Goal: Transaction & Acquisition: Book appointment/travel/reservation

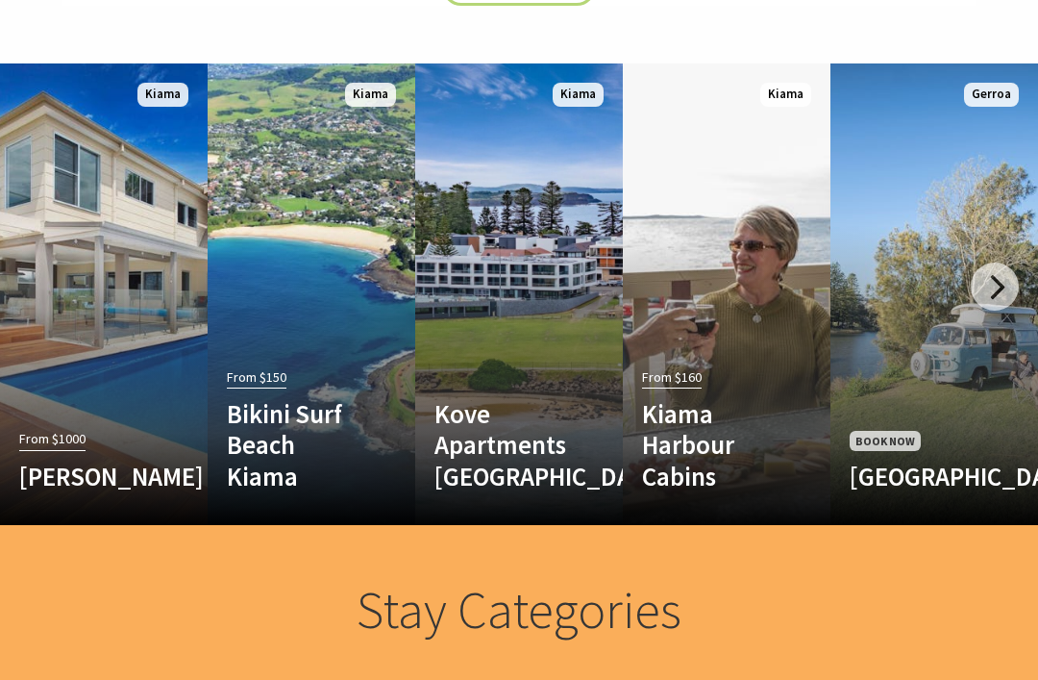
scroll to position [1046, 0]
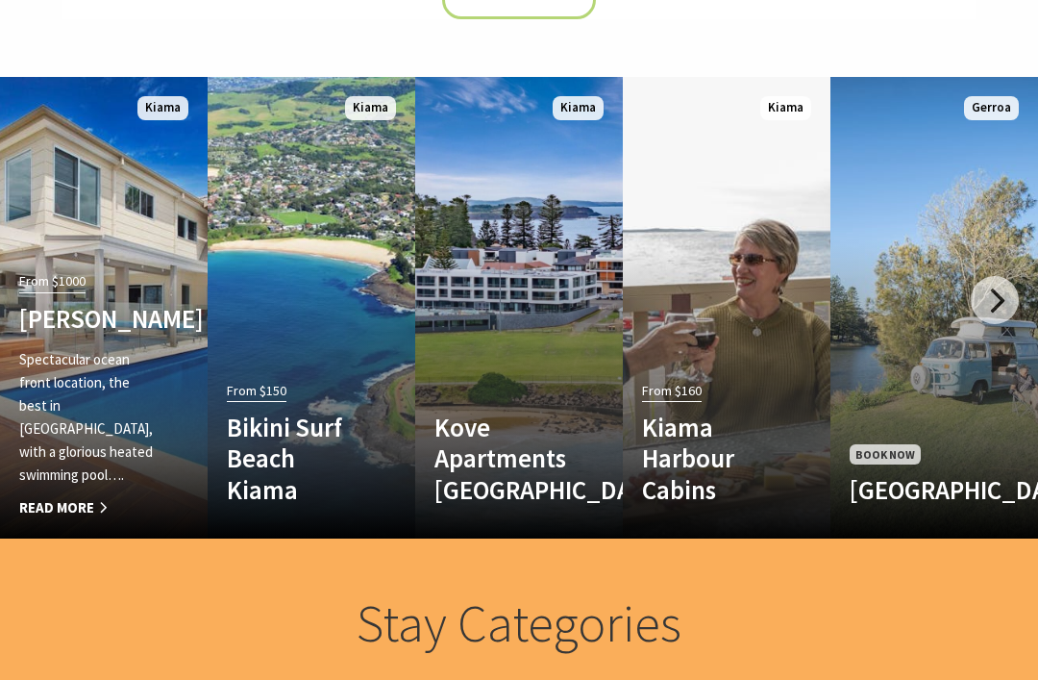
click at [51, 383] on p "Spectacular ocean front location, the best in [GEOGRAPHIC_DATA], with a gloriou…" at bounding box center [88, 417] width 138 height 138
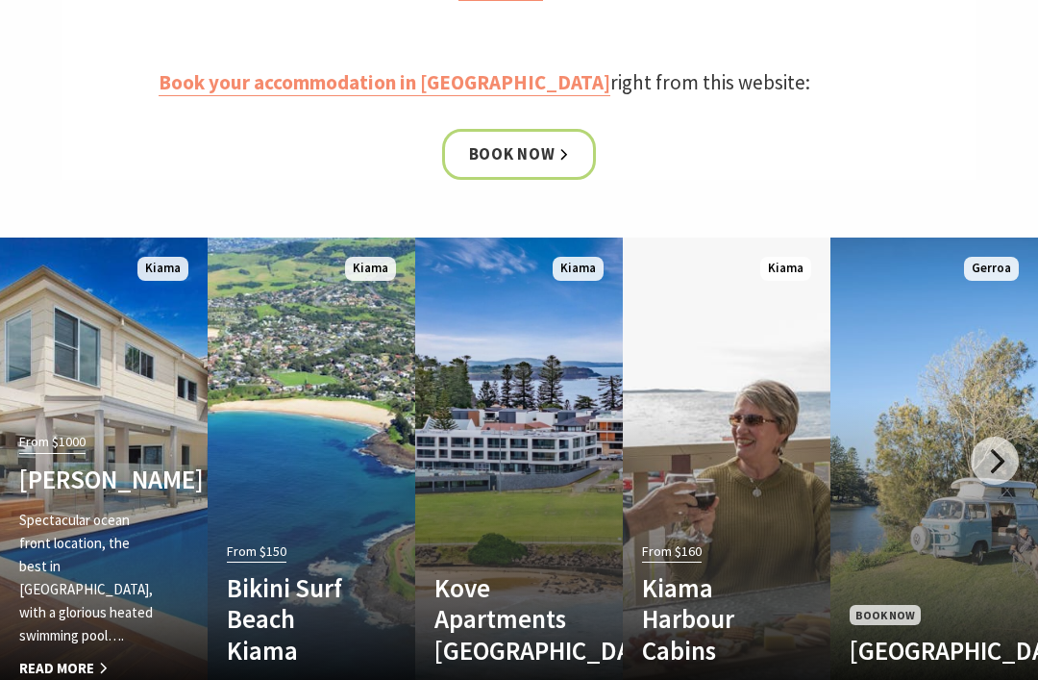
scroll to position [885, 0]
click at [531, 145] on link "Book now" at bounding box center [519, 154] width 155 height 51
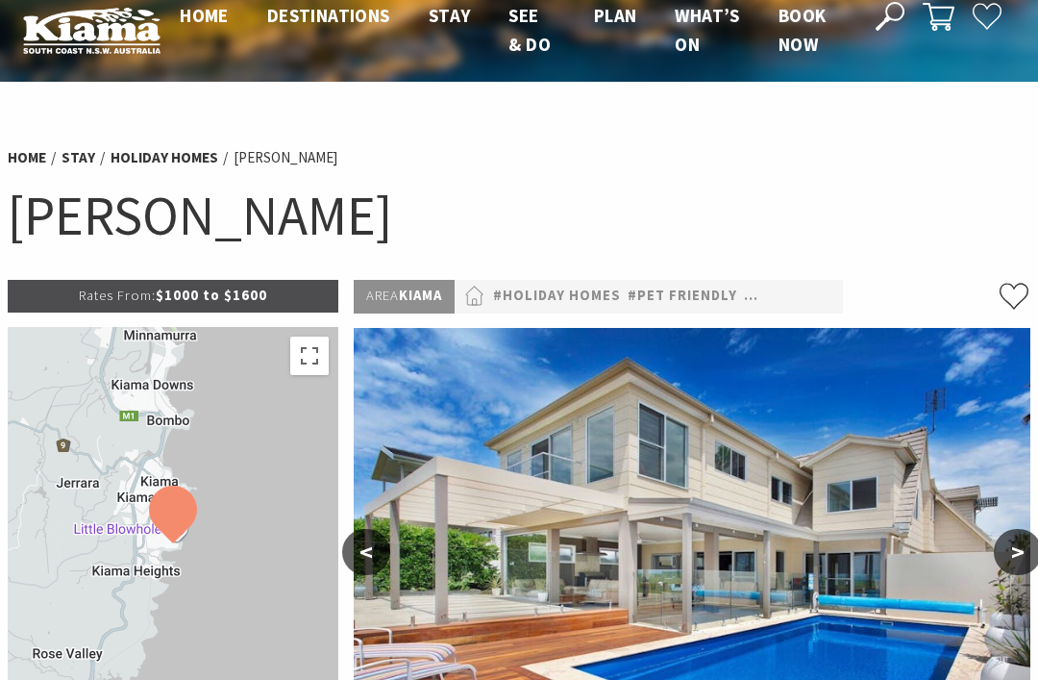
scroll to position [26, 0]
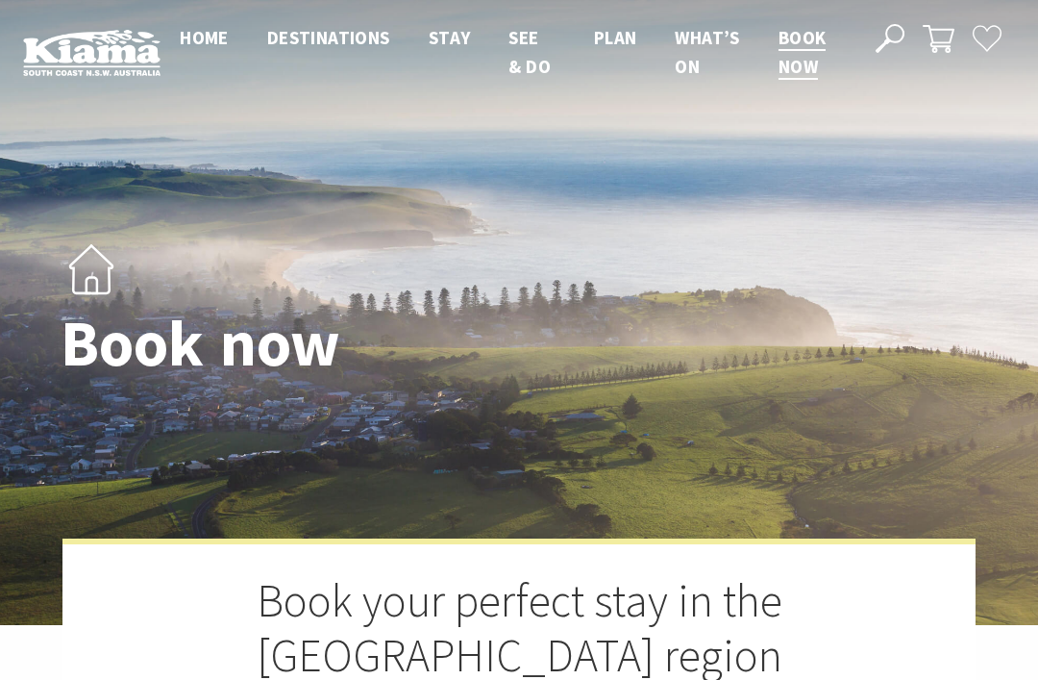
select select "3"
select select "2"
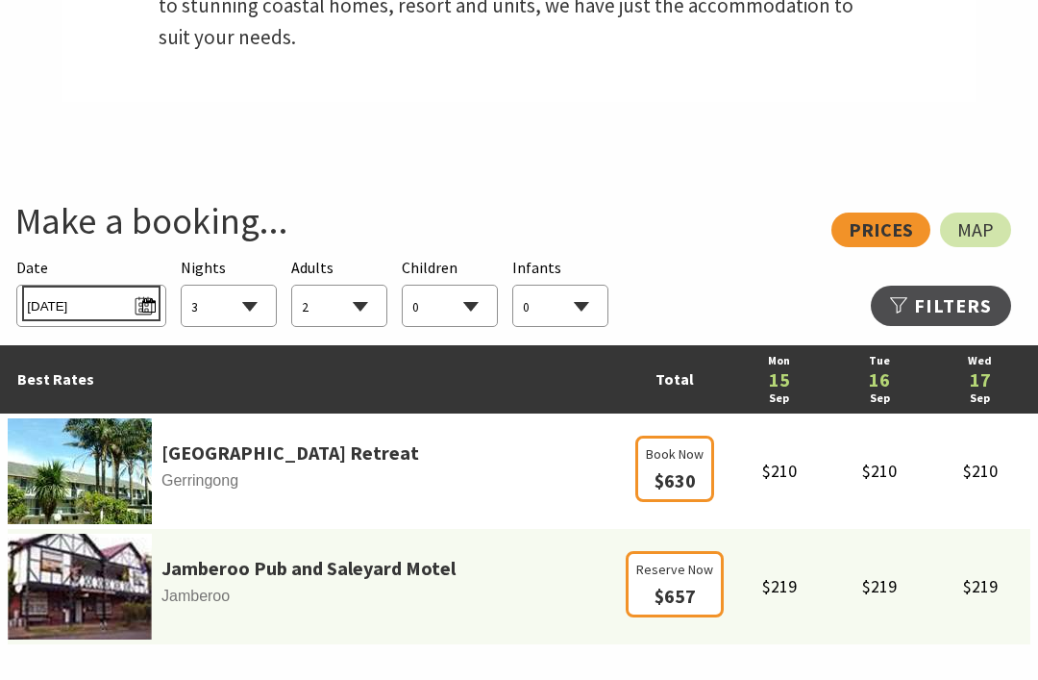
click at [95, 291] on span "Mon 15/09/2025" at bounding box center [91, 304] width 128 height 26
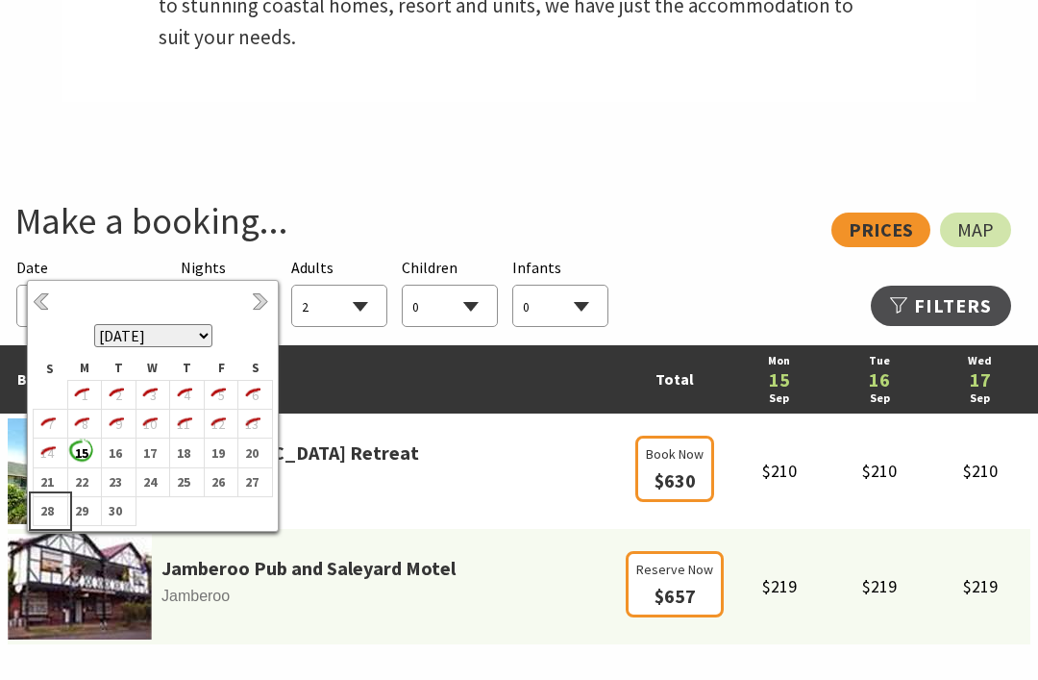
click at [43, 511] on b "28" at bounding box center [46, 510] width 25 height 25
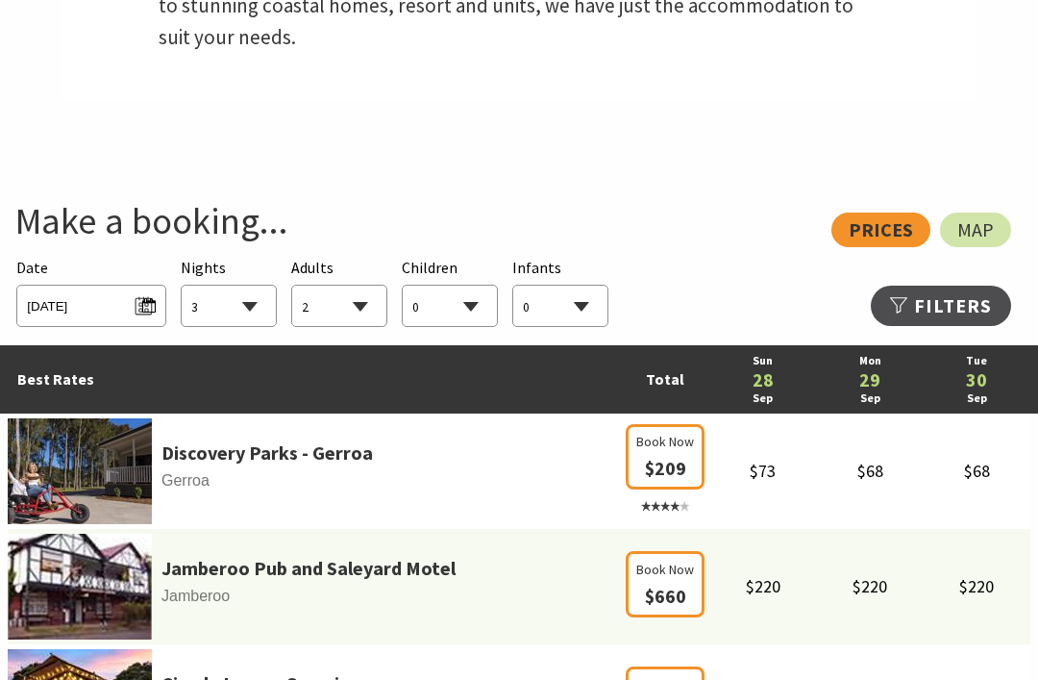
click at [253, 285] on select "1 2 3 4 5 6 7 8 9 10 11 12 13 14 15 16 17 18 19 20 21 22 23 24 25 26 27 28 29 30" at bounding box center [229, 306] width 94 height 42
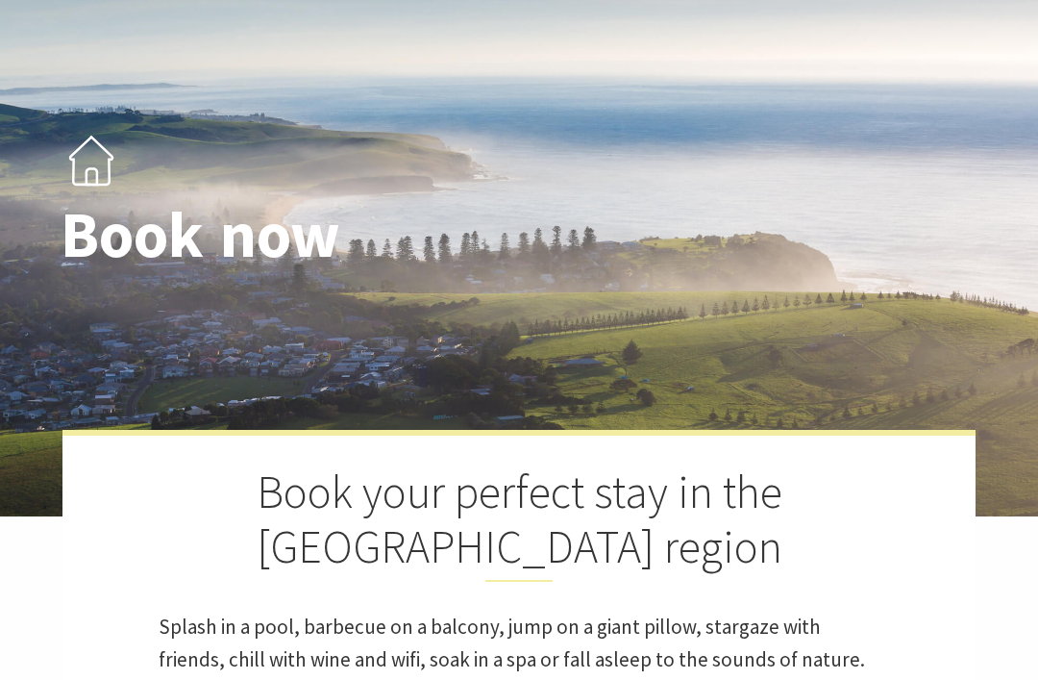
scroll to position [0, 0]
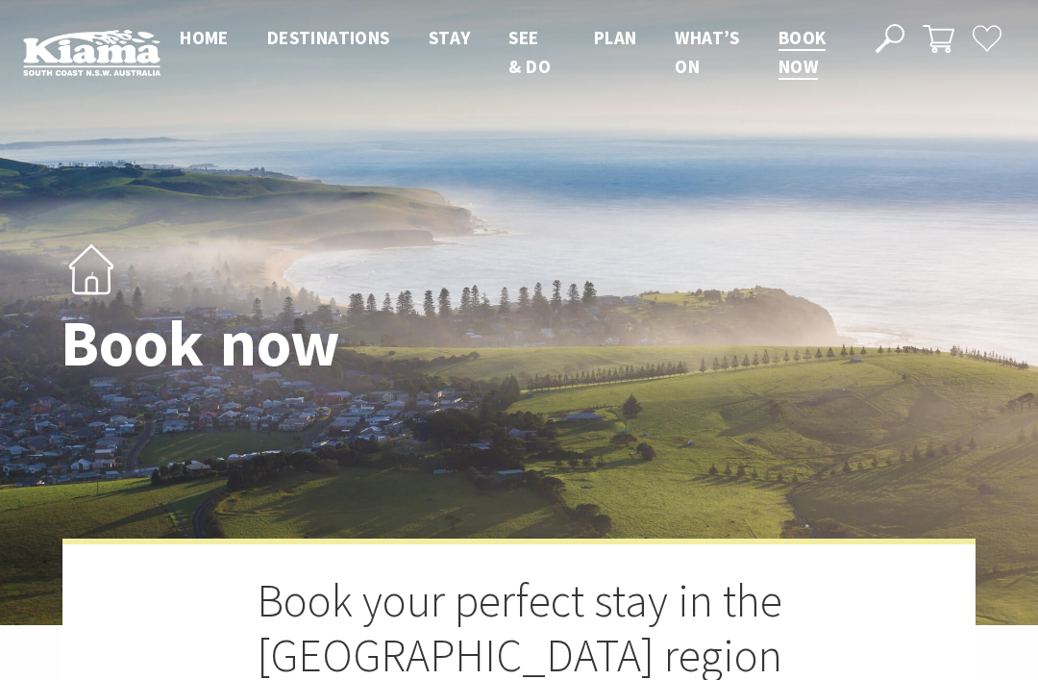
select select "4"
